Goal: Task Accomplishment & Management: Use online tool/utility

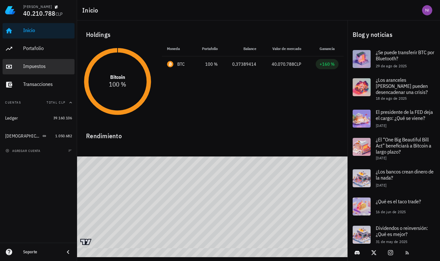
click at [32, 72] on div "Impuestos" at bounding box center [47, 66] width 49 height 14
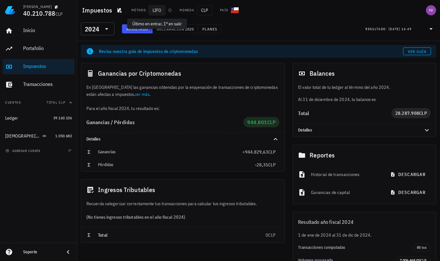
click at [157, 11] on span "LIFO" at bounding box center [156, 10] width 17 height 10
click at [102, 30] on div at bounding box center [105, 29] width 9 height 8
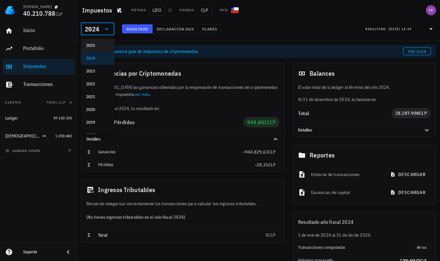
click at [103, 45] on div "2025" at bounding box center [97, 45] width 23 height 5
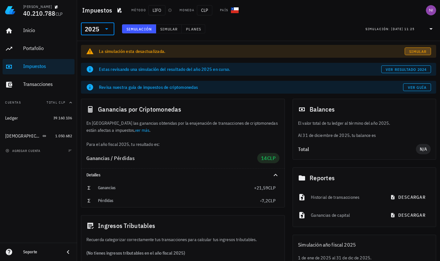
click at [411, 54] on link "Simular" at bounding box center [417, 51] width 26 height 8
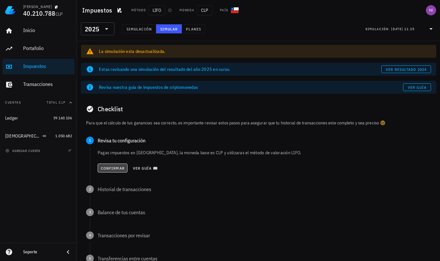
click at [111, 168] on span "Confirmar" at bounding box center [112, 168] width 24 height 5
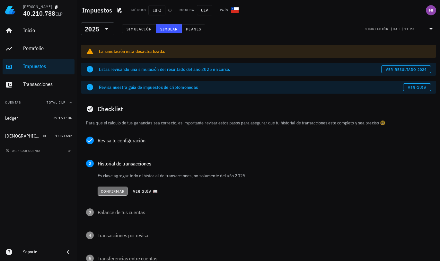
click at [116, 191] on span "Confirmar" at bounding box center [112, 191] width 24 height 5
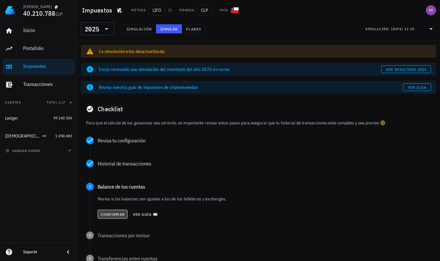
click at [114, 217] on button "Confirmar" at bounding box center [113, 214] width 30 height 9
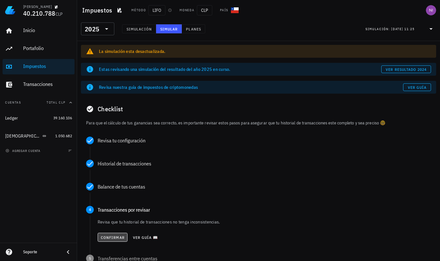
click at [113, 238] on span "Confirmar" at bounding box center [112, 237] width 24 height 5
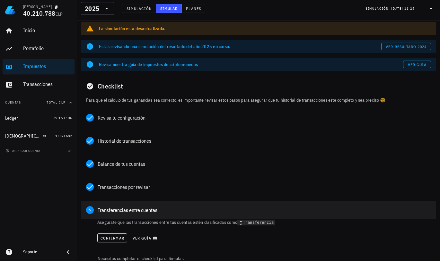
scroll to position [65, 0]
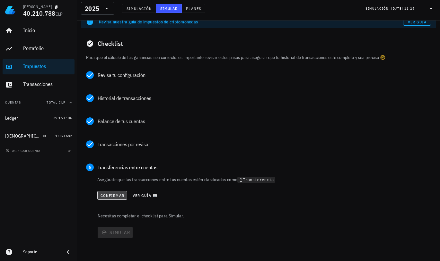
click at [114, 194] on span "Confirmar" at bounding box center [112, 195] width 24 height 5
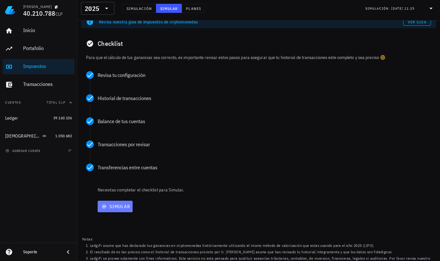
click at [118, 206] on span "Simular" at bounding box center [115, 207] width 30 height 6
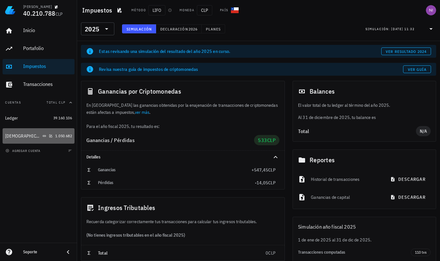
click at [41, 134] on div "Buda" at bounding box center [28, 136] width 47 height 6
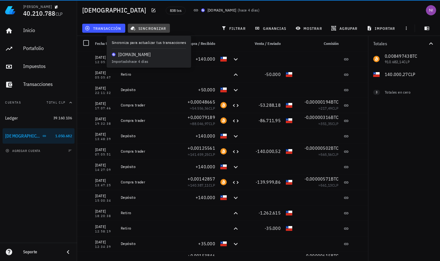
click at [141, 27] on span "sincronizar" at bounding box center [149, 28] width 34 height 5
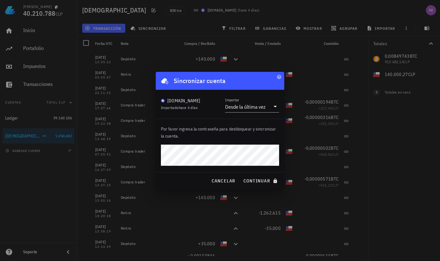
click at [240, 175] on button "continuar" at bounding box center [260, 181] width 41 height 12
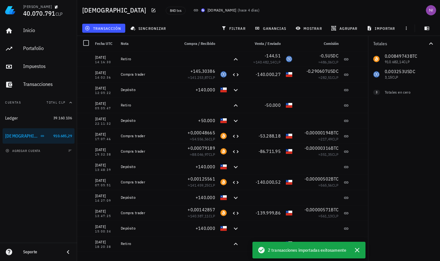
click at [296, 11] on div "840 txs Buda.com ( hace 4 días )" at bounding box center [253, 10] width 183 height 16
